Goal: Information Seeking & Learning: Learn about a topic

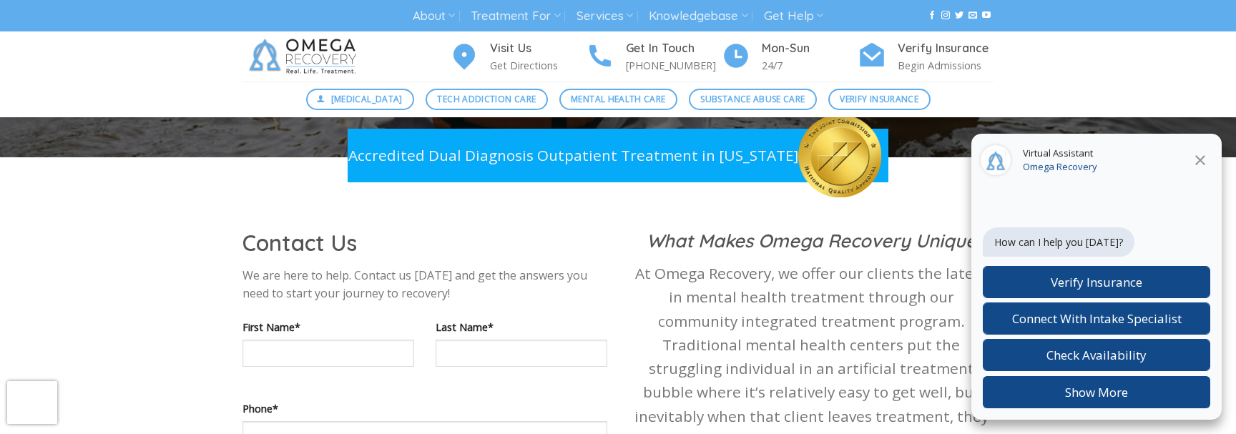
scroll to position [572, 0]
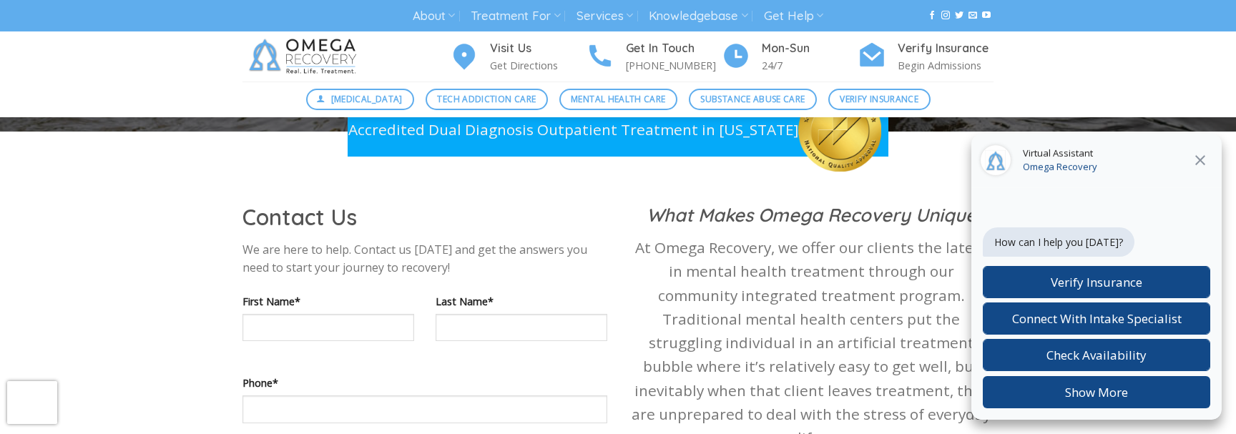
click at [1200, 167] on icon at bounding box center [1200, 160] width 17 height 17
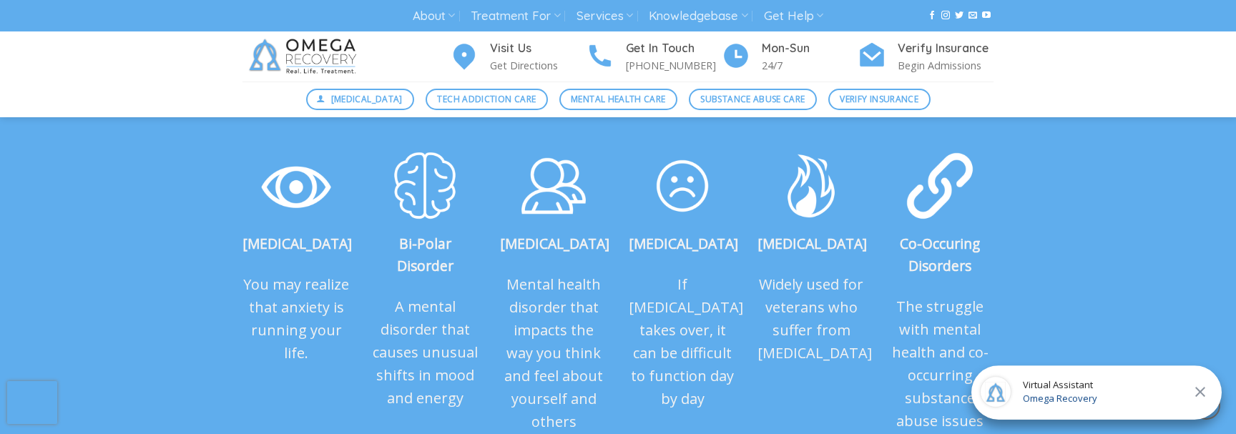
scroll to position [1646, 0]
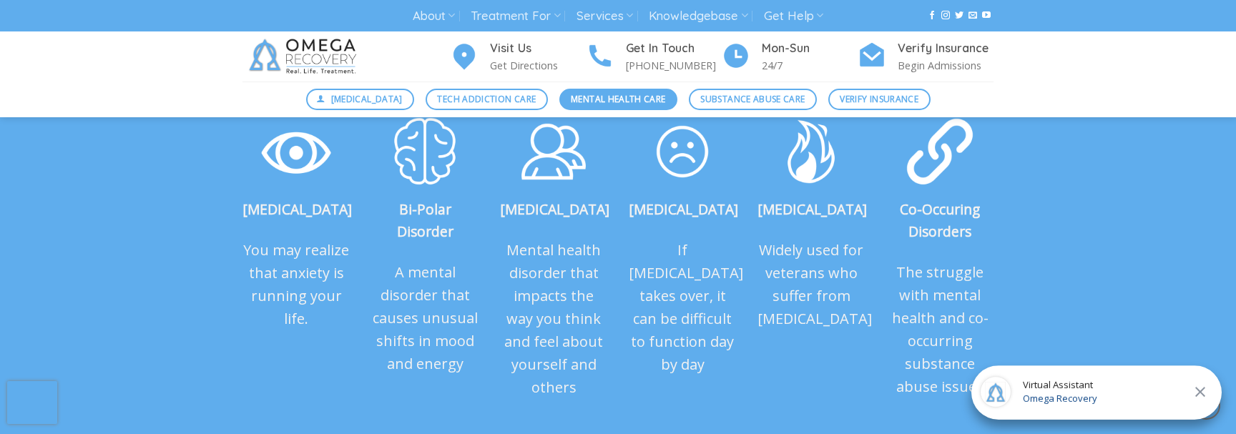
click at [615, 92] on span "Mental Health Care" at bounding box center [618, 99] width 94 height 14
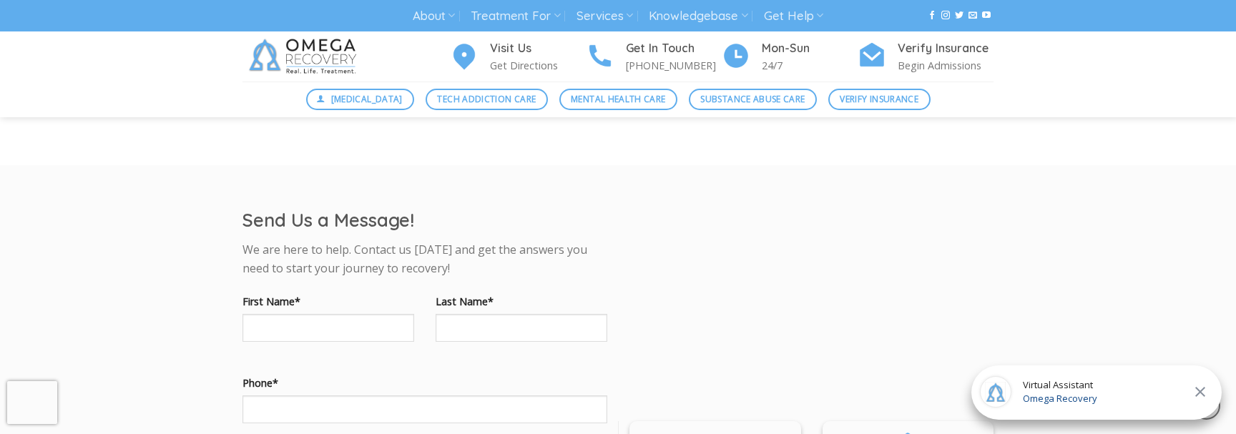
scroll to position [1073, 0]
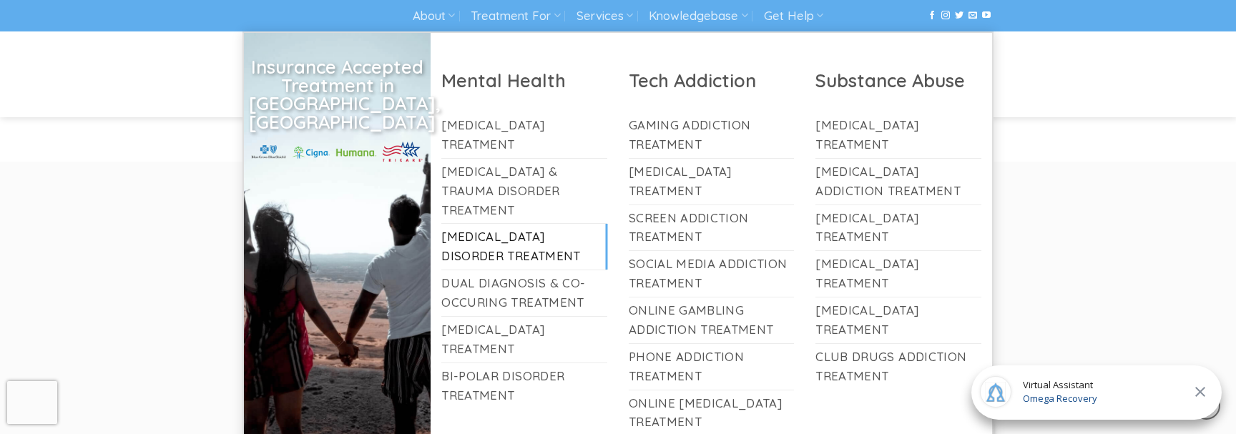
click at [494, 224] on link "[MEDICAL_DATA] Disorder Treatment" at bounding box center [524, 247] width 166 height 46
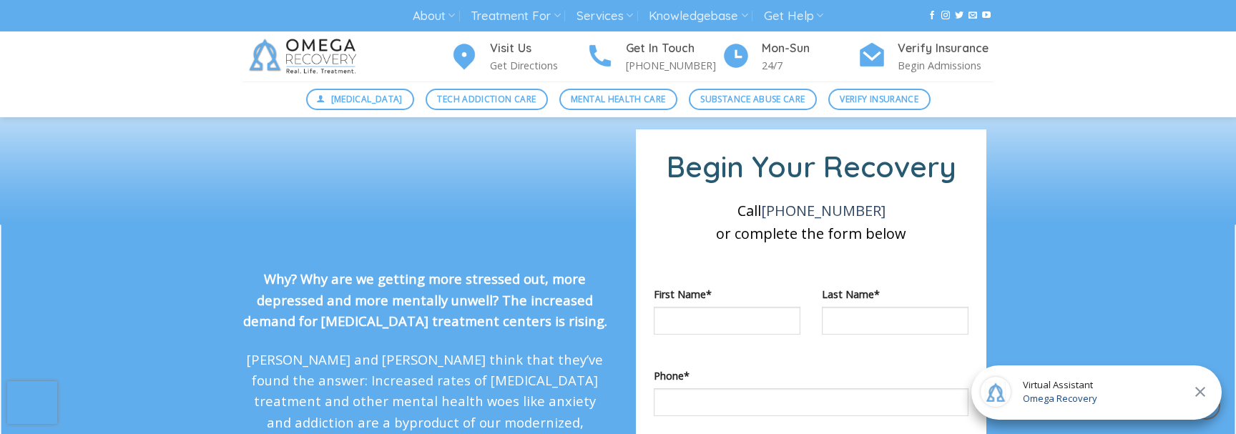
scroll to position [1073, 0]
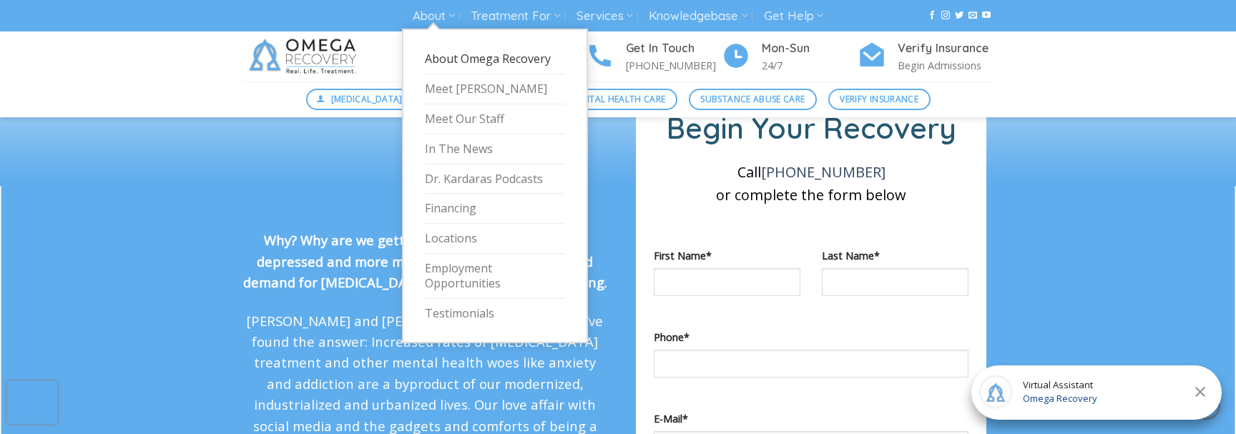
click at [442, 54] on link "About Omega Recovery" at bounding box center [495, 59] width 140 height 30
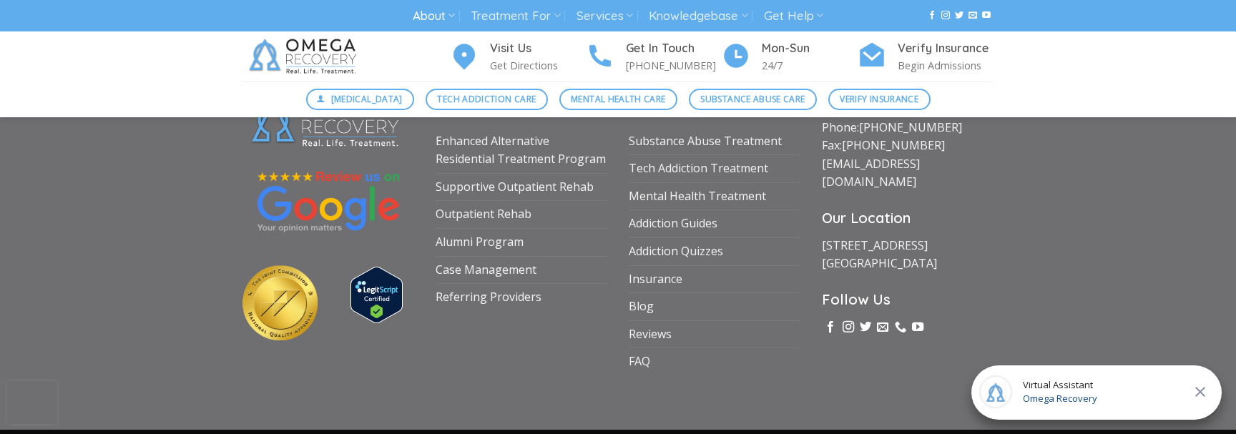
scroll to position [2504, 0]
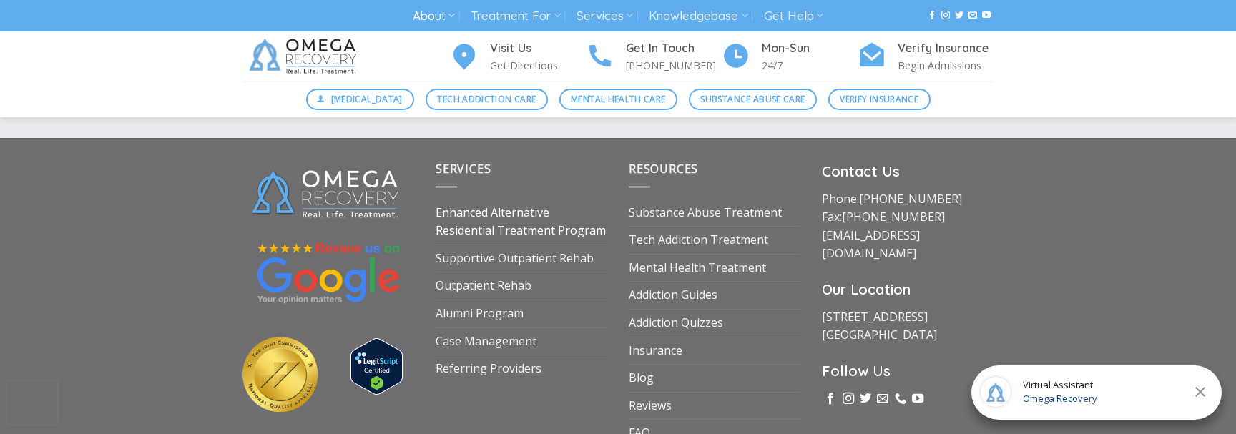
click at [534, 200] on link "Enhanced Alternative Residential Treatment Program" at bounding box center [522, 222] width 172 height 45
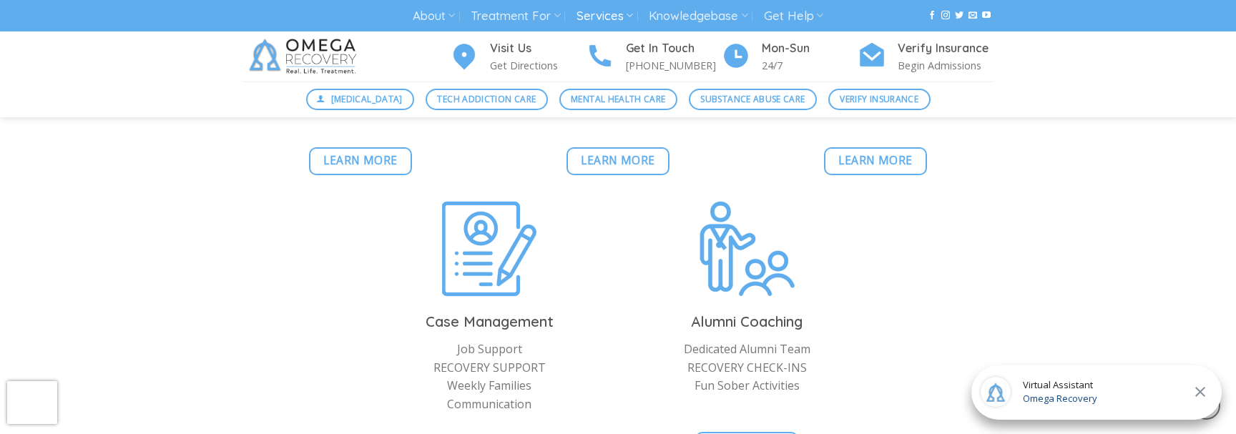
scroll to position [3363, 0]
